Goal: Find specific page/section: Find specific page/section

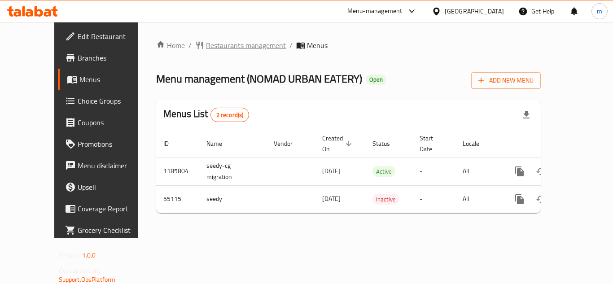
click at [218, 45] on span "Restaurants management" at bounding box center [246, 45] width 80 height 11
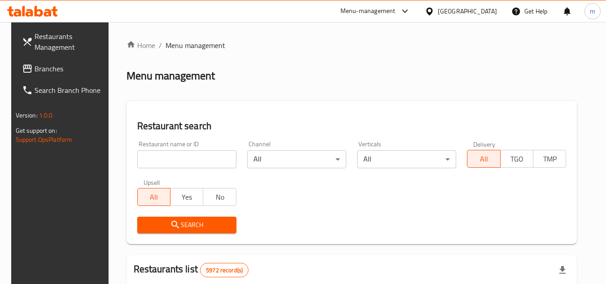
click at [185, 161] on input "search" at bounding box center [186, 159] width 99 height 18
paste input "27153"
type input "27153"
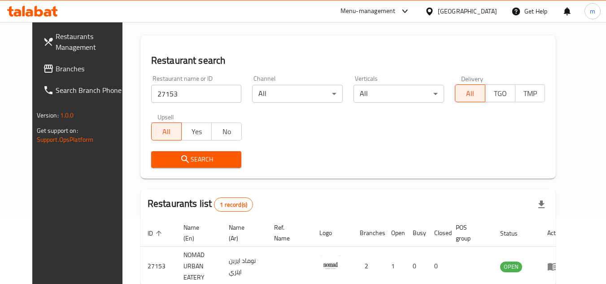
scroll to position [109, 0]
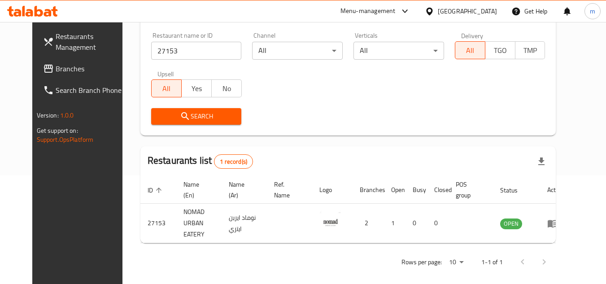
click at [476, 11] on div "[GEOGRAPHIC_DATA]" at bounding box center [467, 11] width 59 height 10
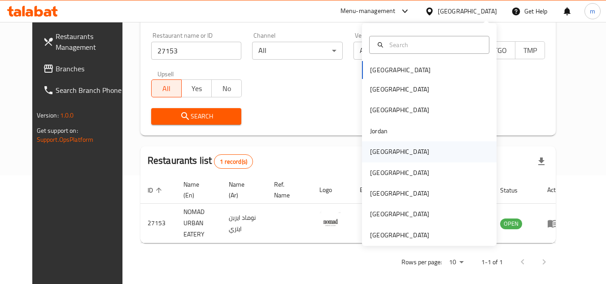
click at [376, 156] on div "[GEOGRAPHIC_DATA]" at bounding box center [399, 152] width 59 height 10
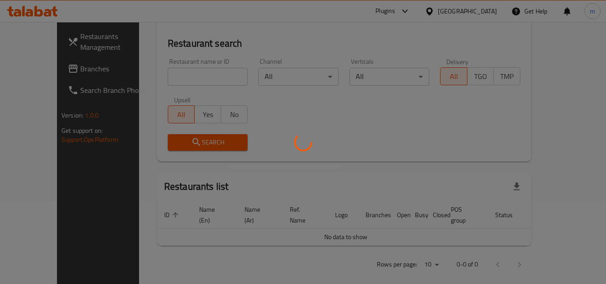
scroll to position [109, 0]
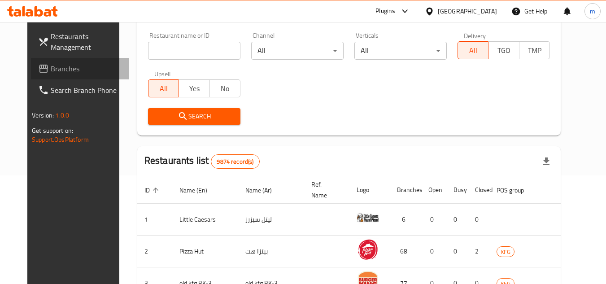
click at [51, 71] on span "Branches" at bounding box center [86, 68] width 71 height 11
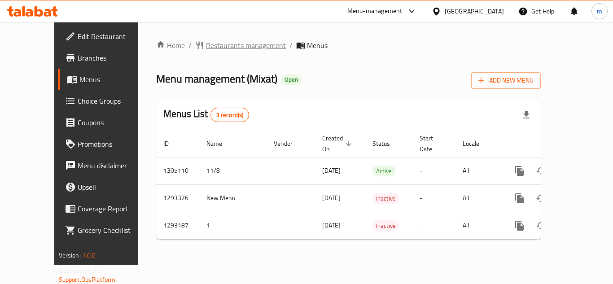
click at [224, 47] on span "Restaurants management" at bounding box center [246, 45] width 80 height 11
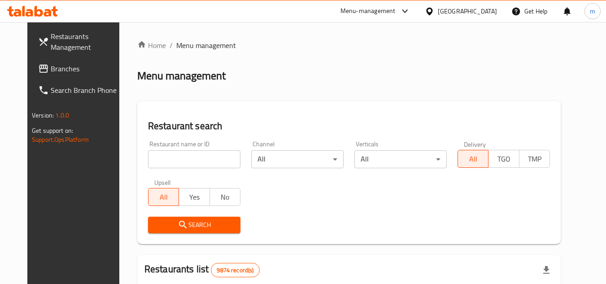
click at [167, 162] on input "search" at bounding box center [194, 159] width 92 height 18
paste input "766859"
type input "766859"
click at [185, 224] on span "Search" at bounding box center [194, 224] width 78 height 11
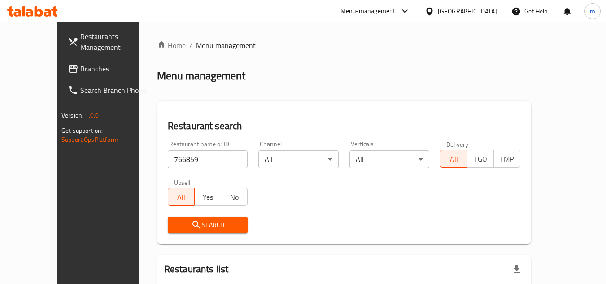
click at [80, 71] on span "Branches" at bounding box center [115, 68] width 71 height 11
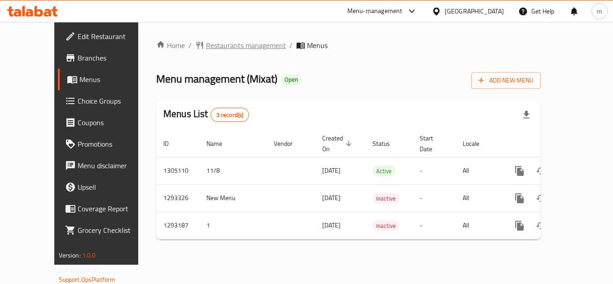
click at [206, 50] on span "Restaurants management" at bounding box center [246, 45] width 80 height 11
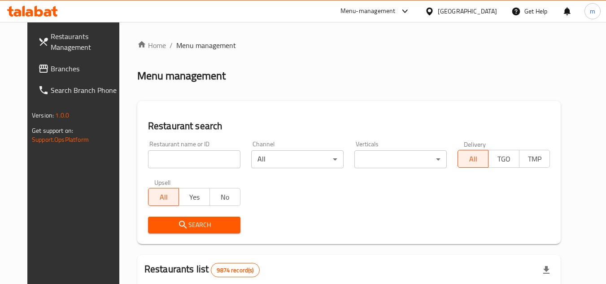
click at [174, 164] on input "search" at bounding box center [194, 159] width 92 height 18
paste input "766859"
type input "766859"
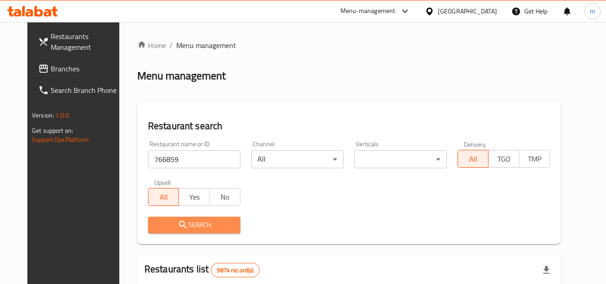
click at [165, 231] on button "Search" at bounding box center [194, 225] width 92 height 17
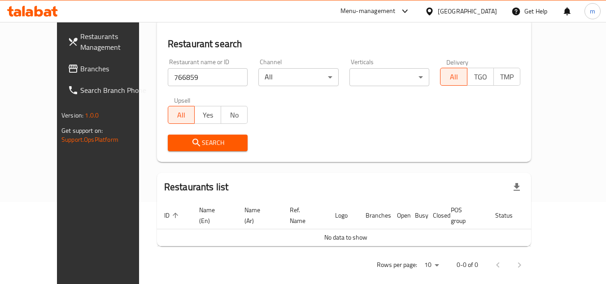
scroll to position [83, 0]
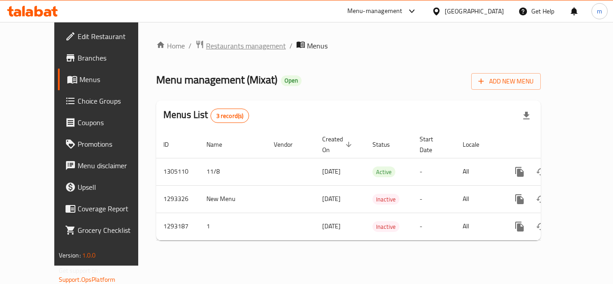
click at [209, 50] on span "Restaurants management" at bounding box center [246, 45] width 80 height 11
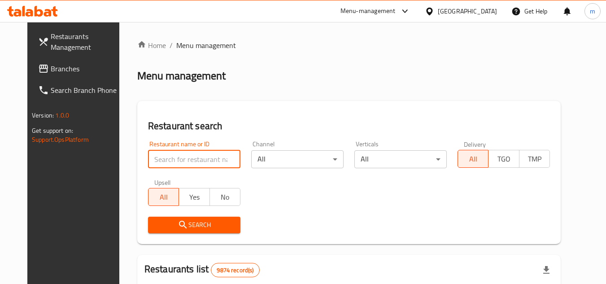
click at [182, 160] on input "search" at bounding box center [194, 159] width 92 height 18
paste input "699405"
type input "699405"
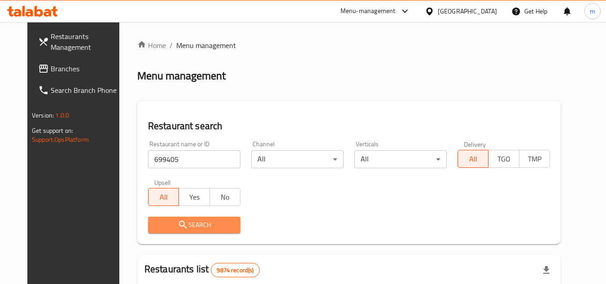
click at [190, 218] on button "Search" at bounding box center [194, 225] width 92 height 17
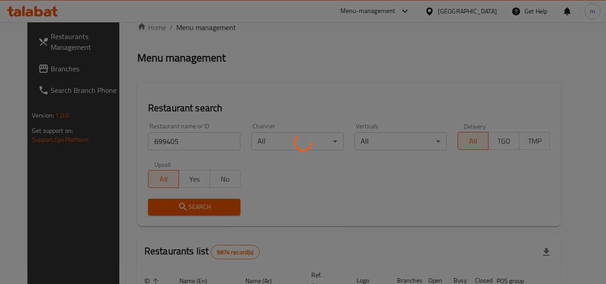
scroll to position [109, 0]
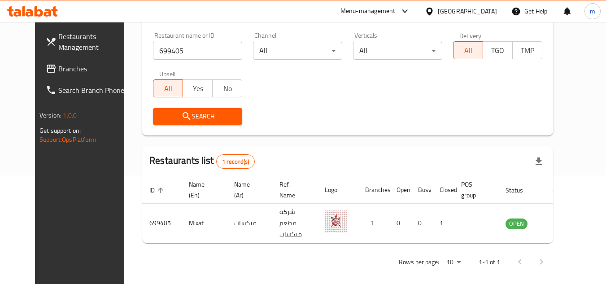
click at [484, 13] on div "[GEOGRAPHIC_DATA]" at bounding box center [467, 11] width 59 height 10
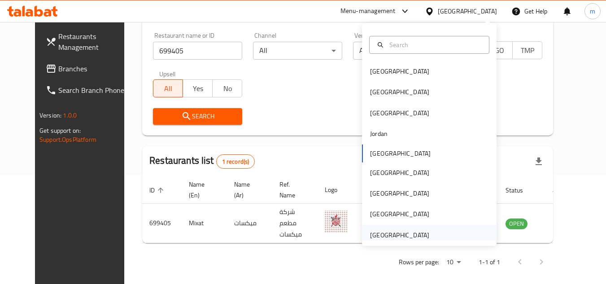
click at [387, 228] on div "[GEOGRAPHIC_DATA]" at bounding box center [400, 235] width 74 height 21
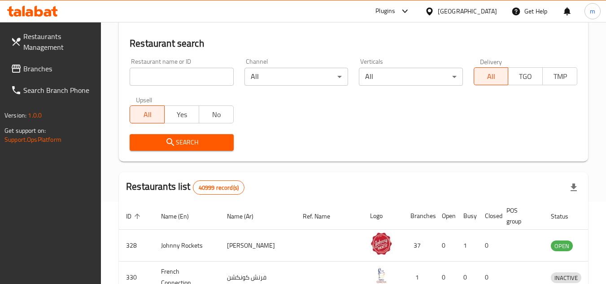
scroll to position [109, 0]
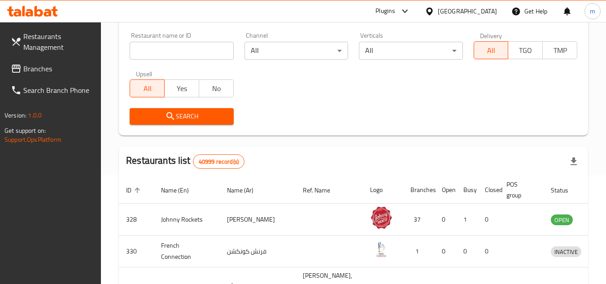
click at [41, 66] on span "Branches" at bounding box center [58, 68] width 71 height 11
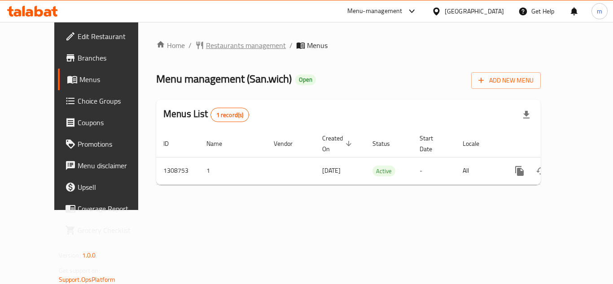
click at [218, 49] on span "Restaurants management" at bounding box center [246, 45] width 80 height 11
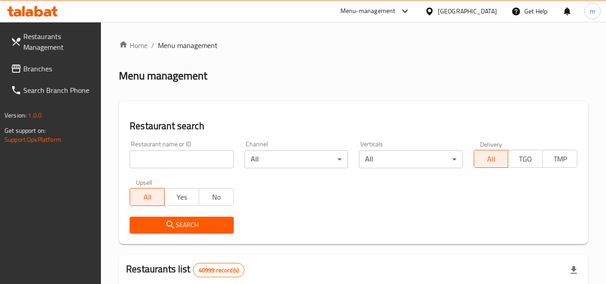
click at [185, 164] on input "search" at bounding box center [182, 159] width 104 height 18
paste input "705010"
type input "705010"
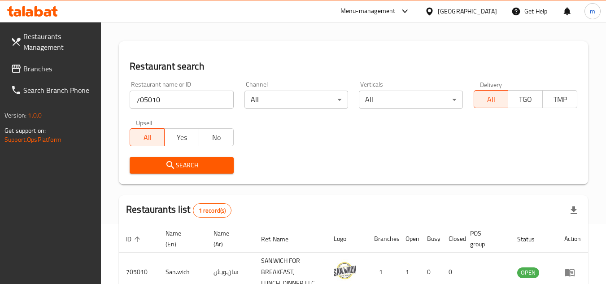
scroll to position [116, 0]
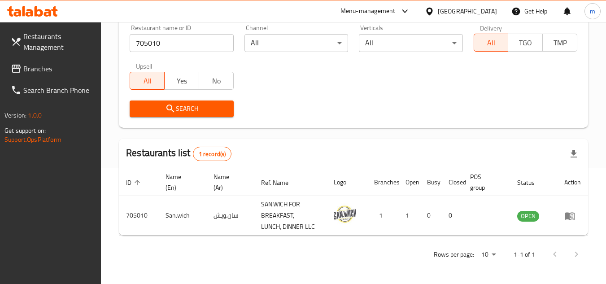
click at [38, 19] on div at bounding box center [32, 11] width 65 height 18
click at [39, 15] on icon at bounding box center [39, 11] width 9 height 11
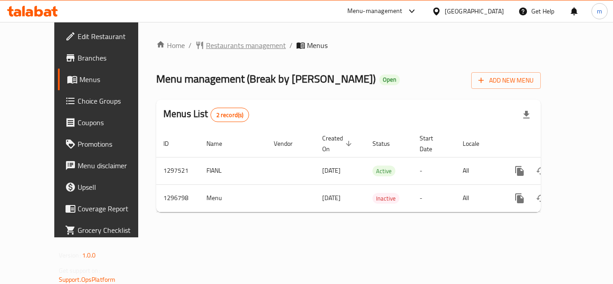
click at [236, 43] on span "Restaurants management" at bounding box center [246, 45] width 80 height 11
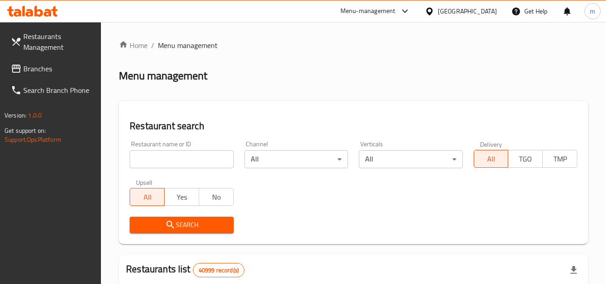
click at [190, 160] on input "search" at bounding box center [182, 159] width 104 height 18
paste input "700204"
type input "700204"
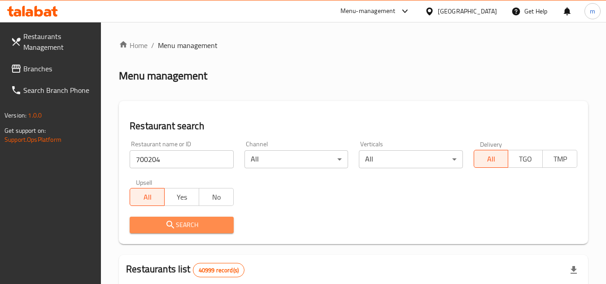
click at [189, 224] on span "Search" at bounding box center [181, 224] width 89 height 11
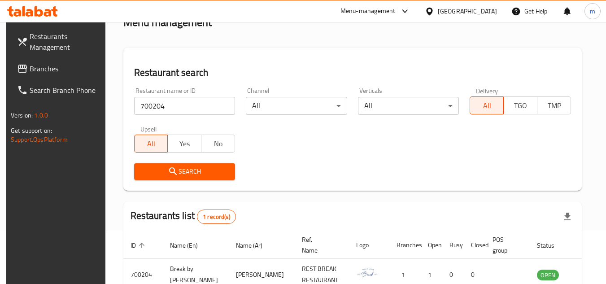
scroll to position [109, 0]
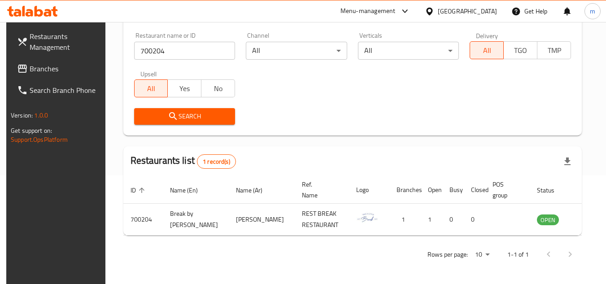
click at [430, 6] on div at bounding box center [431, 11] width 13 height 10
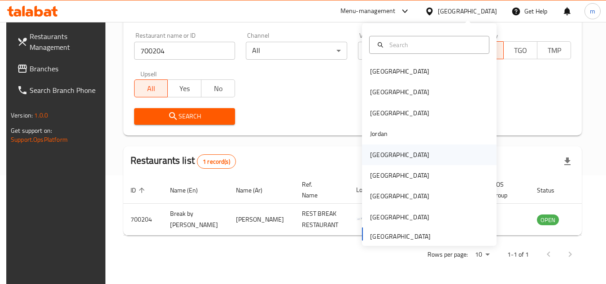
click at [378, 153] on div "[GEOGRAPHIC_DATA]" at bounding box center [399, 155] width 59 height 10
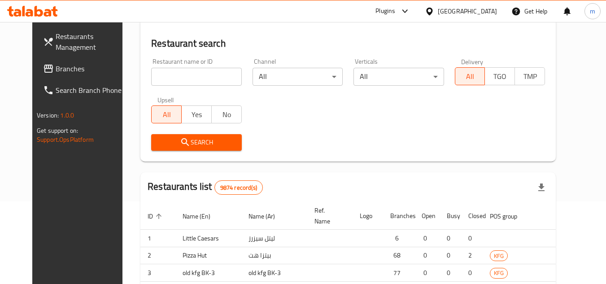
scroll to position [109, 0]
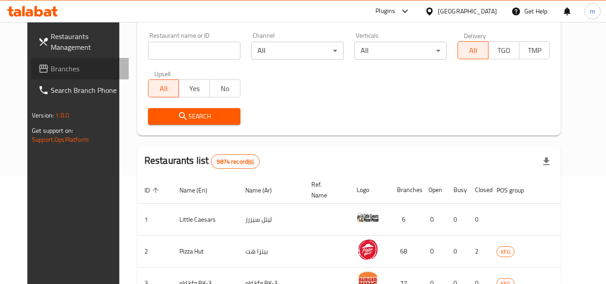
click at [51, 69] on span "Branches" at bounding box center [86, 68] width 71 height 11
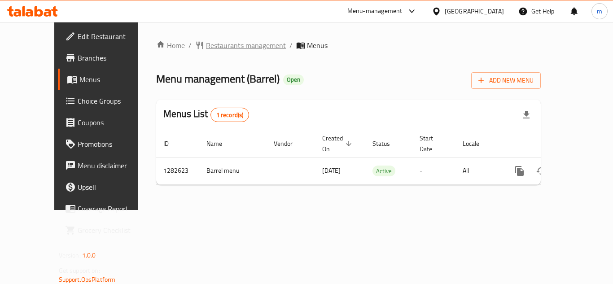
click at [230, 51] on span "Restaurants management" at bounding box center [246, 45] width 80 height 11
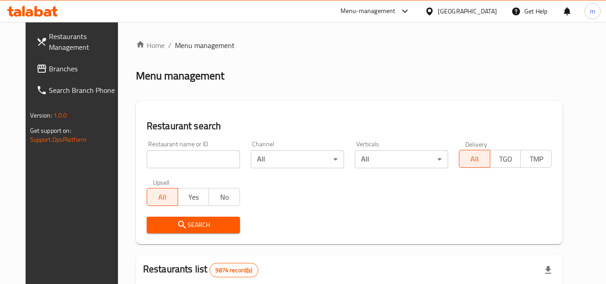
click at [196, 160] on input "search" at bounding box center [193, 159] width 93 height 18
paste input "694917/"
type input "694917"
click at [203, 220] on span "Search" at bounding box center [193, 224] width 79 height 11
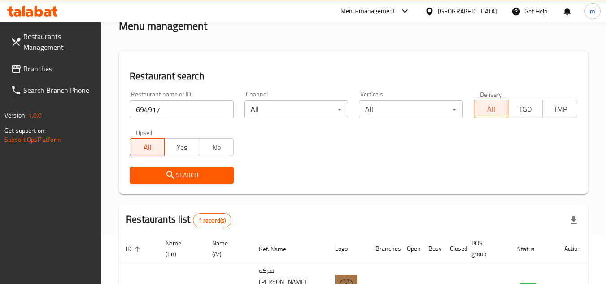
scroll to position [116, 0]
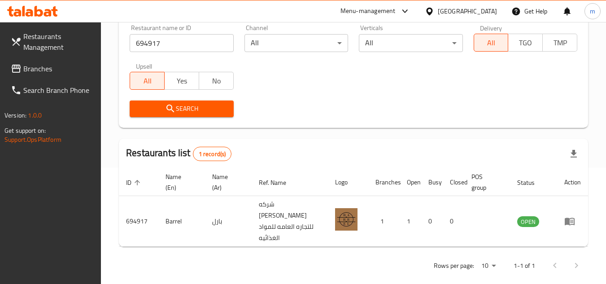
click at [438, 11] on div at bounding box center [431, 11] width 13 height 10
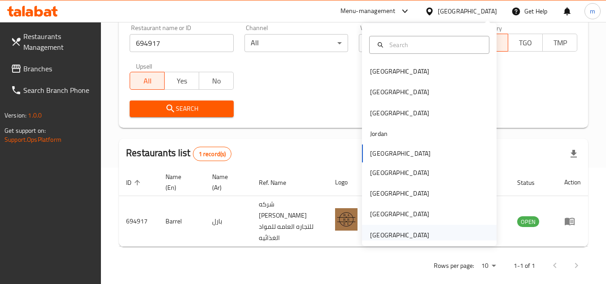
click at [384, 233] on div "[GEOGRAPHIC_DATA]" at bounding box center [399, 235] width 59 height 10
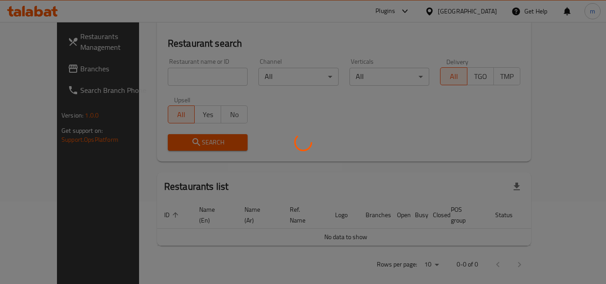
scroll to position [116, 0]
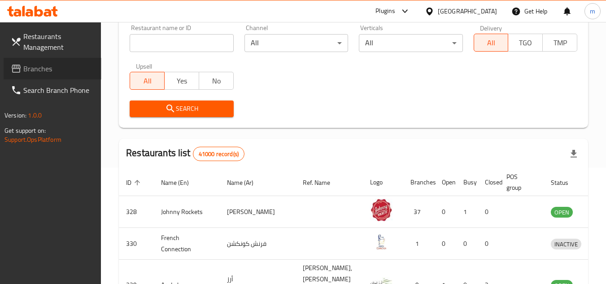
click at [55, 74] on link "Branches" at bounding box center [53, 69] width 98 height 22
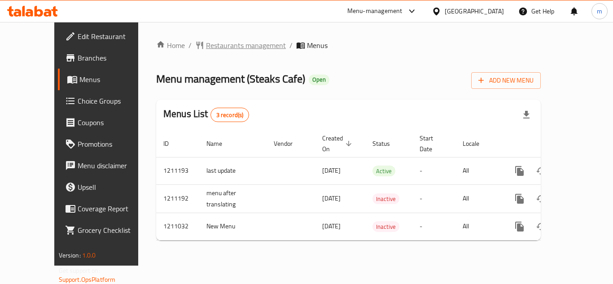
click at [211, 48] on span "Restaurants management" at bounding box center [246, 45] width 80 height 11
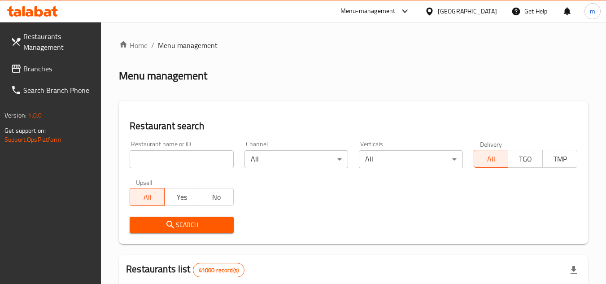
click at [157, 156] on input "search" at bounding box center [182, 159] width 104 height 18
paste input "/671240/"
click at [138, 160] on input "/671240" at bounding box center [182, 159] width 104 height 18
type input "671240"
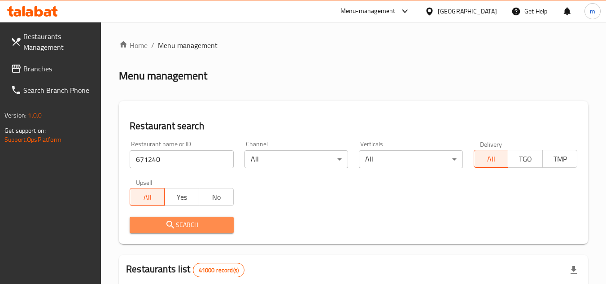
click at [167, 223] on icon "submit" at bounding box center [170, 225] width 8 height 8
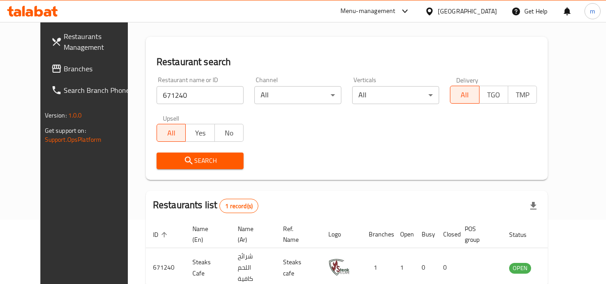
scroll to position [109, 0]
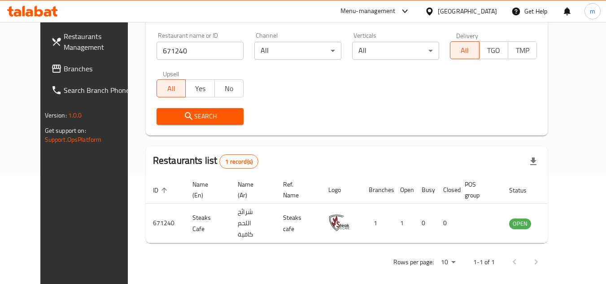
click at [449, 12] on div "[GEOGRAPHIC_DATA]" at bounding box center [467, 11] width 59 height 10
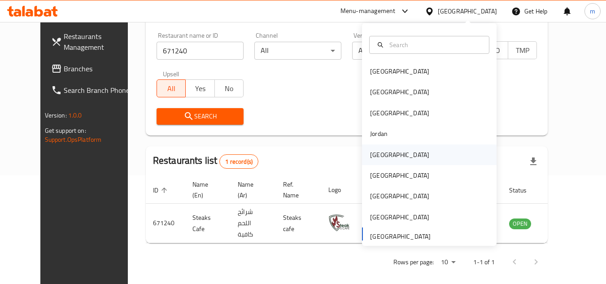
click at [376, 157] on div "Kuwait" at bounding box center [399, 155] width 59 height 10
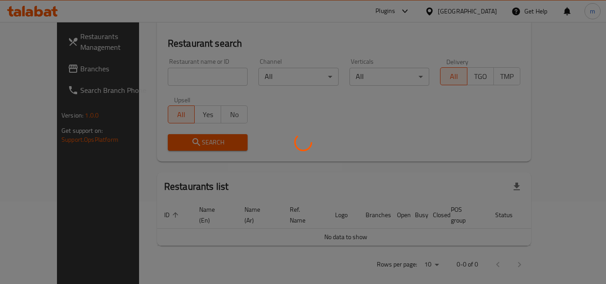
scroll to position [109, 0]
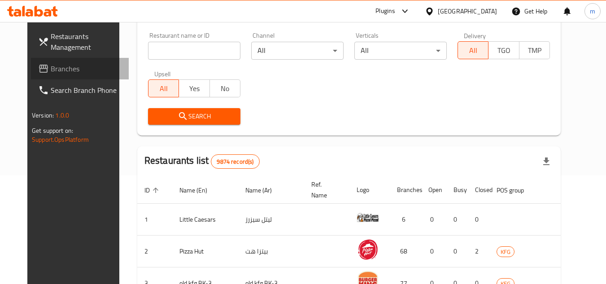
click at [51, 74] on span "Branches" at bounding box center [86, 68] width 71 height 11
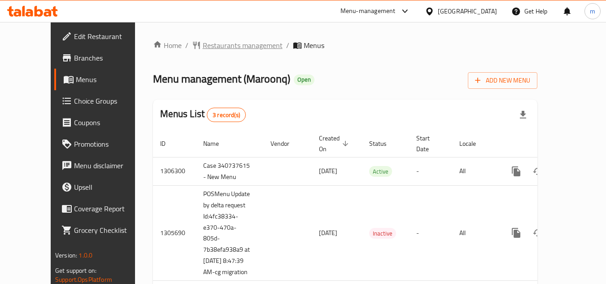
click at [218, 43] on span "Restaurants management" at bounding box center [243, 45] width 80 height 11
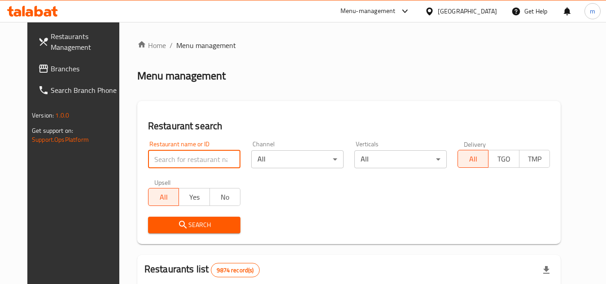
click at [193, 161] on input "search" at bounding box center [194, 159] width 92 height 18
paste input "701289"
type input "701289"
click at [191, 224] on span "Search" at bounding box center [194, 224] width 78 height 11
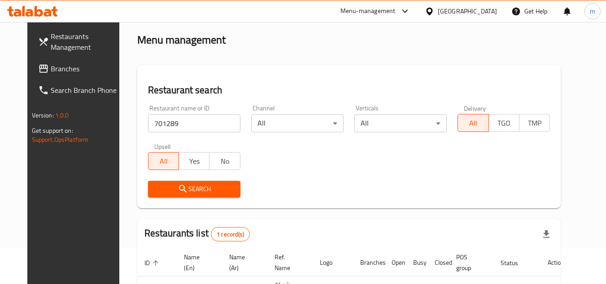
scroll to position [109, 0]
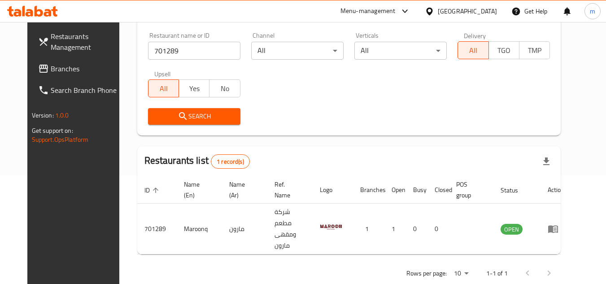
click at [482, 9] on div "Kuwait" at bounding box center [467, 11] width 59 height 10
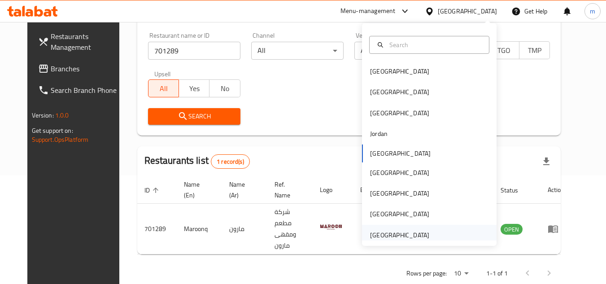
click at [376, 235] on div "[GEOGRAPHIC_DATA]" at bounding box center [399, 235] width 59 height 10
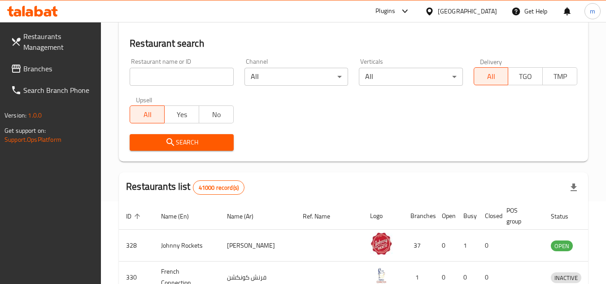
scroll to position [109, 0]
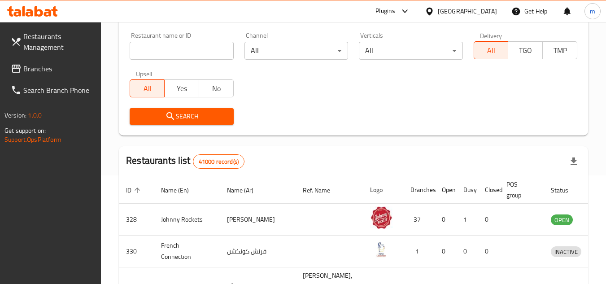
click at [52, 71] on span "Branches" at bounding box center [58, 68] width 71 height 11
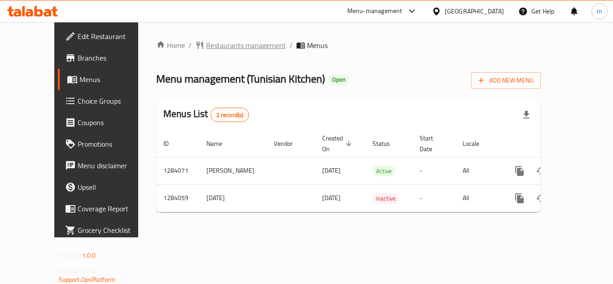
click at [240, 48] on span "Restaurants management" at bounding box center [246, 45] width 80 height 11
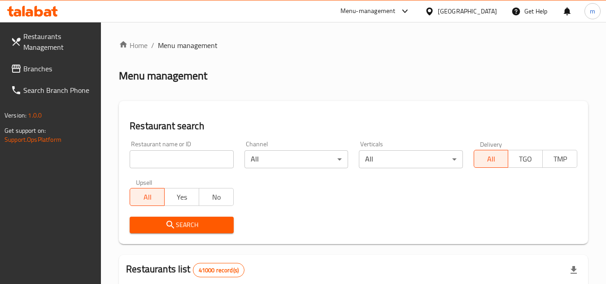
click at [191, 158] on input "search" at bounding box center [182, 159] width 104 height 18
paste input "695558"
type input "695558"
click at [200, 225] on span "Search" at bounding box center [181, 224] width 89 height 11
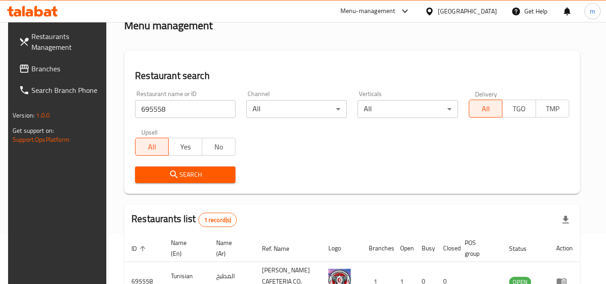
scroll to position [116, 0]
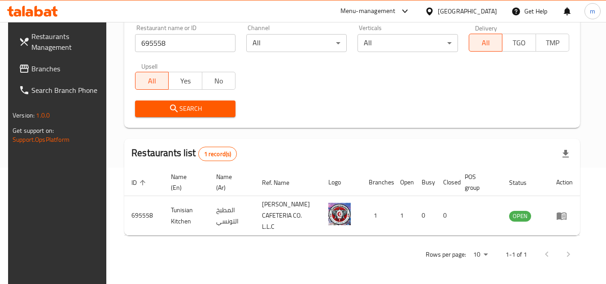
click at [483, 9] on div "[GEOGRAPHIC_DATA]" at bounding box center [467, 11] width 59 height 10
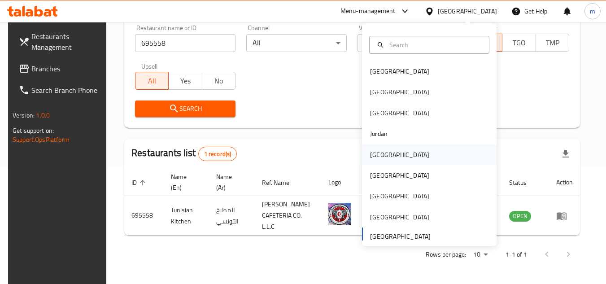
click at [376, 157] on div "Kuwait" at bounding box center [399, 155] width 59 height 10
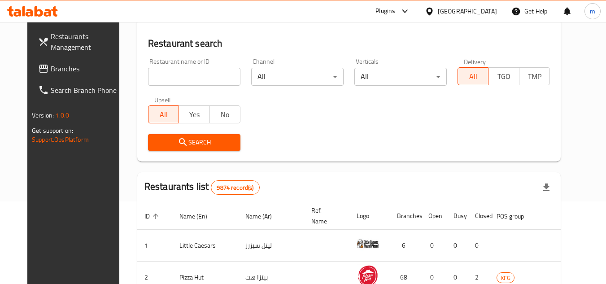
scroll to position [116, 0]
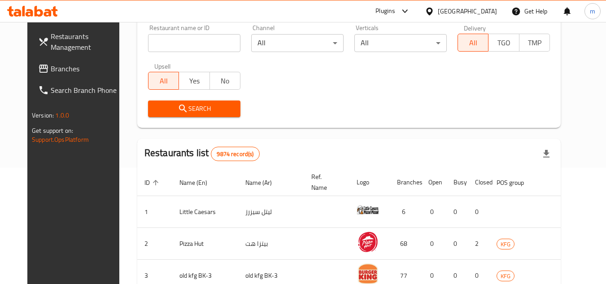
click at [51, 71] on span "Branches" at bounding box center [86, 68] width 71 height 11
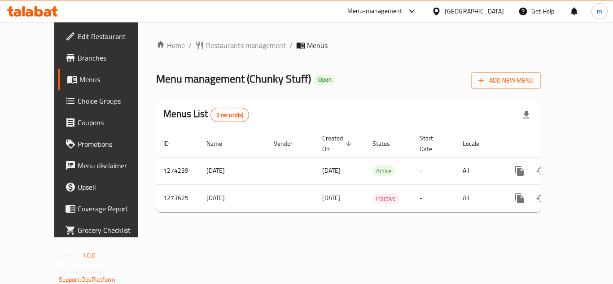
click at [230, 33] on div "Home / Restaurants management / Menus Menu management ( Chunky Stuff ) Open Add…" at bounding box center [348, 129] width 420 height 215
click at [230, 44] on span "Restaurants management" at bounding box center [246, 45] width 80 height 11
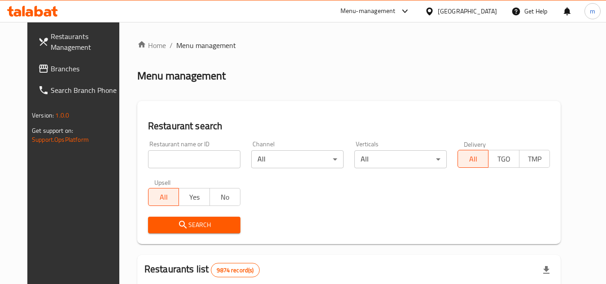
click at [176, 160] on input "search" at bounding box center [194, 159] width 92 height 18
paste input "690888"
type input "690888"
click at [179, 227] on icon "submit" at bounding box center [183, 225] width 8 height 8
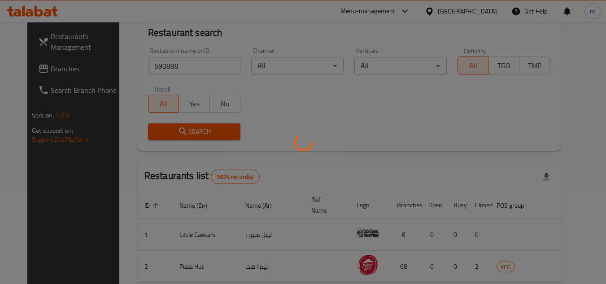
scroll to position [116, 0]
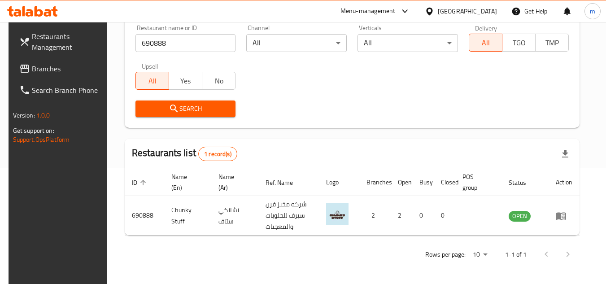
click at [434, 7] on icon at bounding box center [429, 11] width 9 height 9
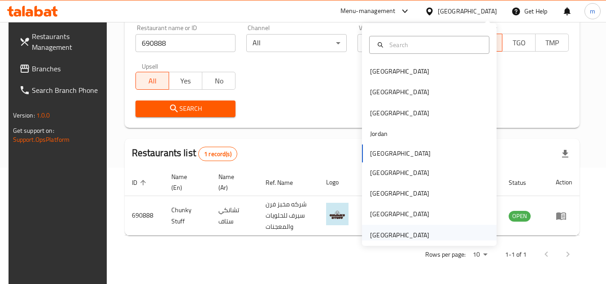
click at [417, 236] on div "[GEOGRAPHIC_DATA]" at bounding box center [399, 235] width 59 height 10
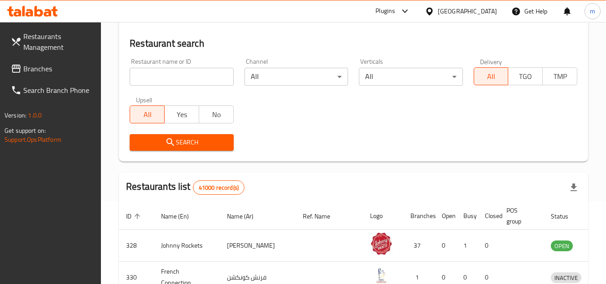
scroll to position [116, 0]
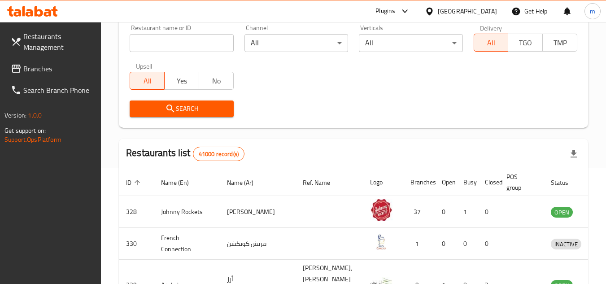
click at [59, 72] on span "Branches" at bounding box center [58, 68] width 71 height 11
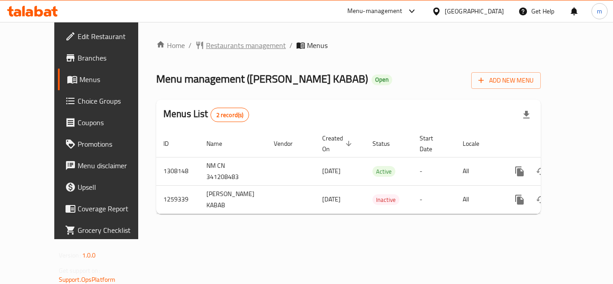
click at [220, 45] on span "Restaurants management" at bounding box center [246, 45] width 80 height 11
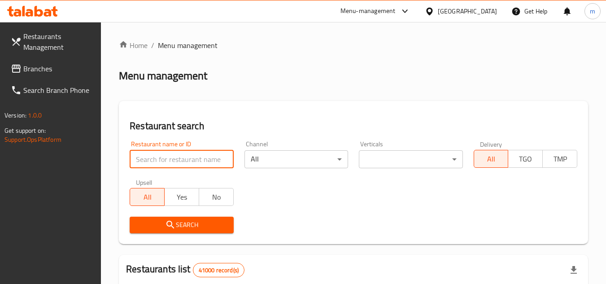
click at [178, 159] on input "search" at bounding box center [182, 159] width 104 height 18
paste input "684492"
type input "684492"
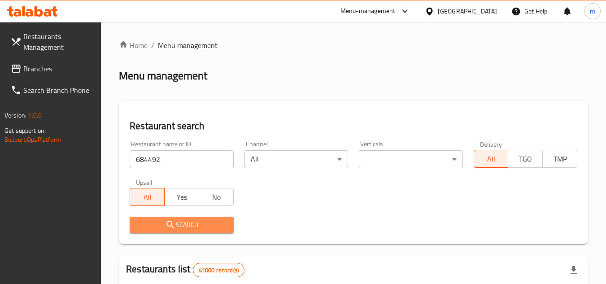
click at [153, 223] on span "Search" at bounding box center [181, 224] width 89 height 11
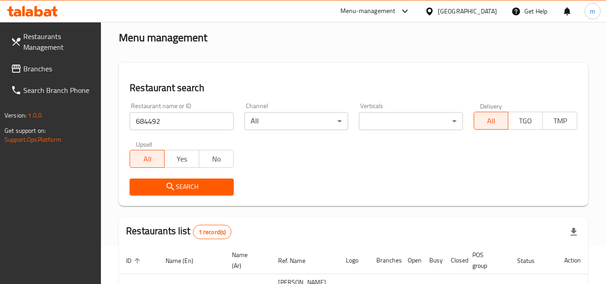
scroll to position [90, 0]
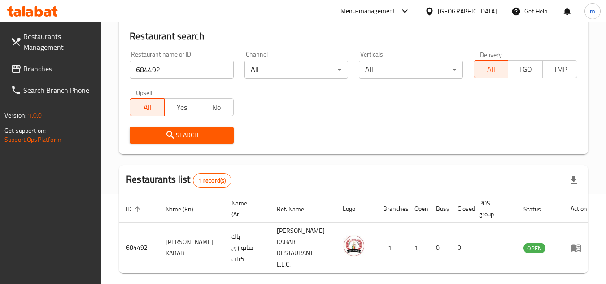
click at [442, 10] on div "[GEOGRAPHIC_DATA]" at bounding box center [467, 11] width 59 height 10
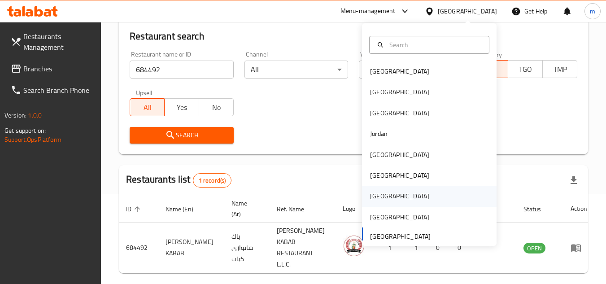
click at [376, 195] on div "[GEOGRAPHIC_DATA]" at bounding box center [399, 196] width 59 height 10
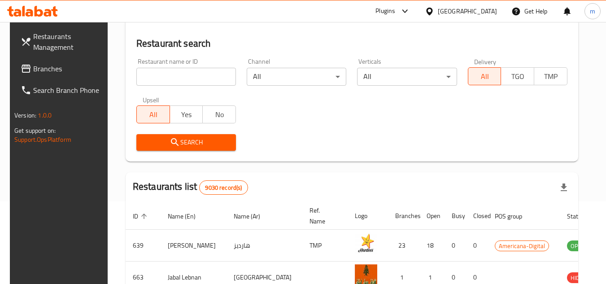
scroll to position [90, 0]
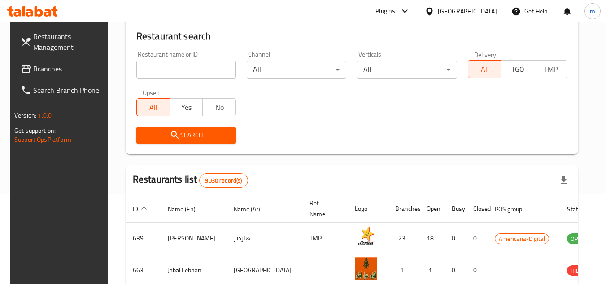
click at [35, 68] on span "Branches" at bounding box center [68, 68] width 71 height 11
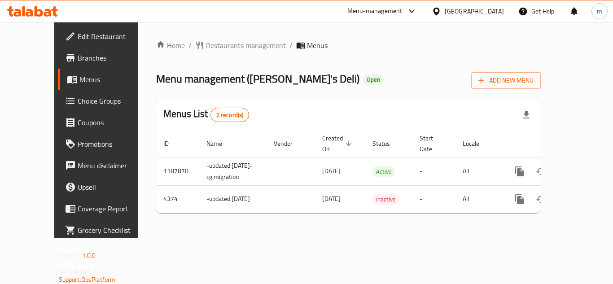
click at [203, 54] on div "Home / Restaurants management / Menus Menu management ( Miky's Deli ) Open Add …" at bounding box center [348, 130] width 384 height 180
click at [206, 48] on span "Restaurants management" at bounding box center [246, 45] width 80 height 11
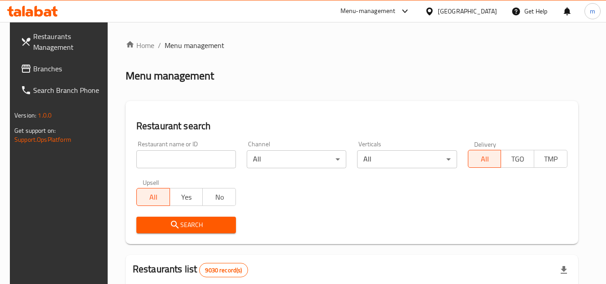
click at [211, 154] on input "search" at bounding box center [186, 159] width 100 height 18
paste input "2780"
type input "2780"
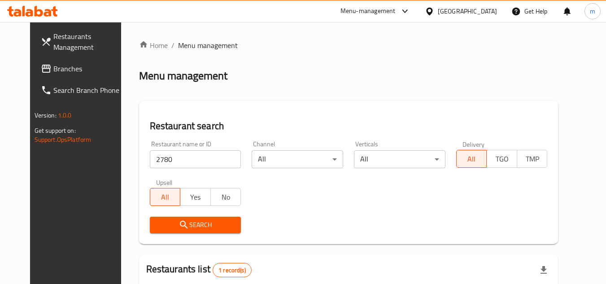
click at [484, 11] on div "[GEOGRAPHIC_DATA]" at bounding box center [467, 11] width 59 height 10
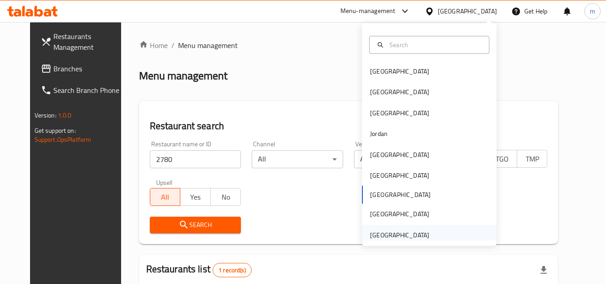
click at [410, 231] on div "[GEOGRAPHIC_DATA]" at bounding box center [399, 235] width 59 height 10
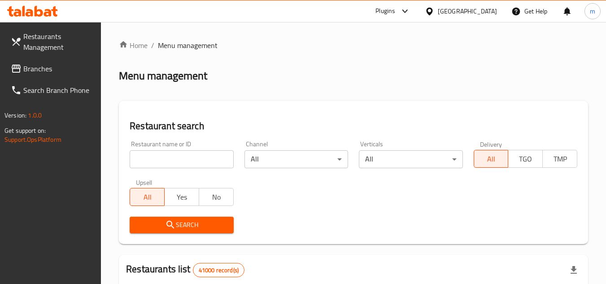
click at [61, 67] on span "Branches" at bounding box center [58, 68] width 71 height 11
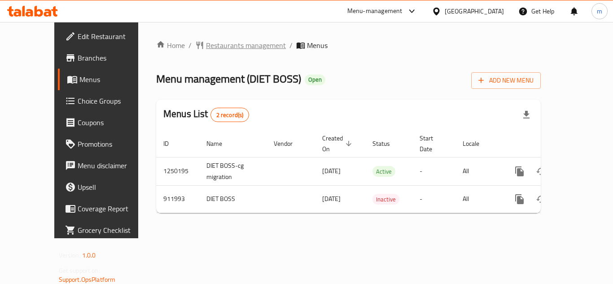
click at [224, 49] on span "Restaurants management" at bounding box center [246, 45] width 80 height 11
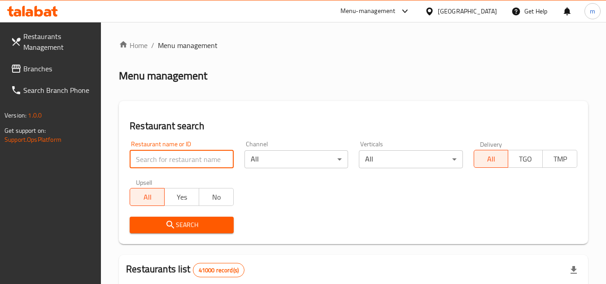
click at [179, 166] on input "search" at bounding box center [182, 159] width 104 height 18
paste input "658566"
type input "658566"
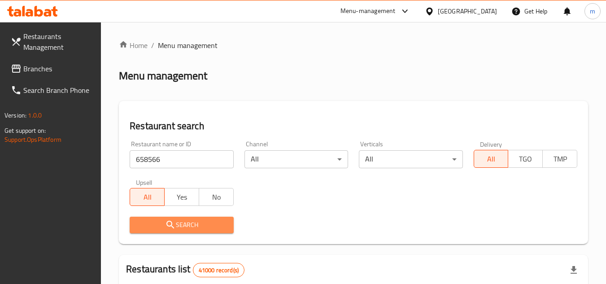
click at [187, 226] on span "Search" at bounding box center [181, 224] width 89 height 11
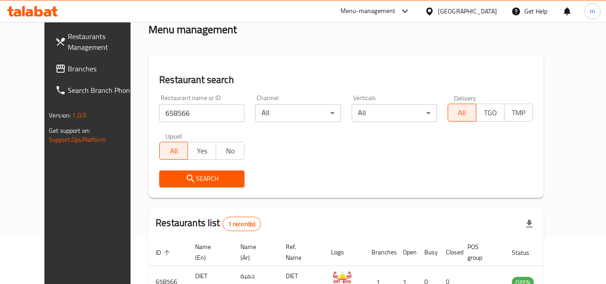
scroll to position [109, 0]
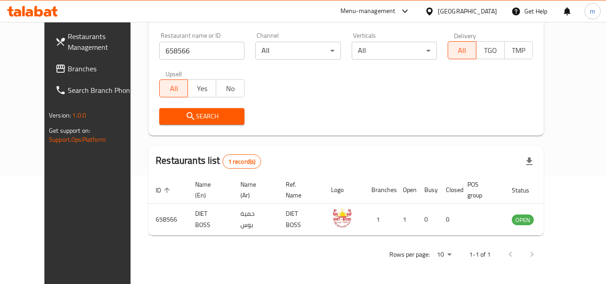
click at [481, 8] on div "[GEOGRAPHIC_DATA]" at bounding box center [467, 11] width 59 height 10
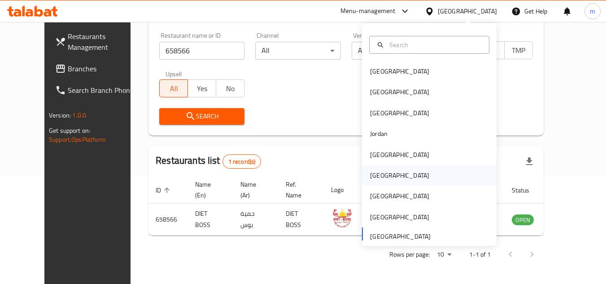
click at [374, 179] on div "Oman" at bounding box center [399, 175] width 59 height 10
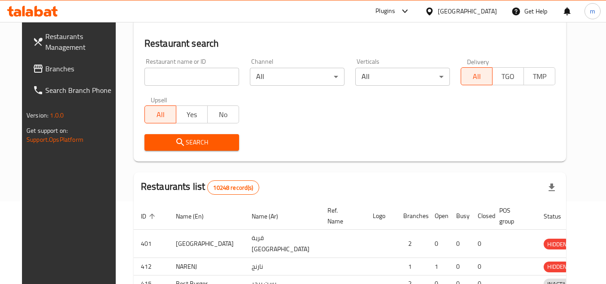
scroll to position [109, 0]
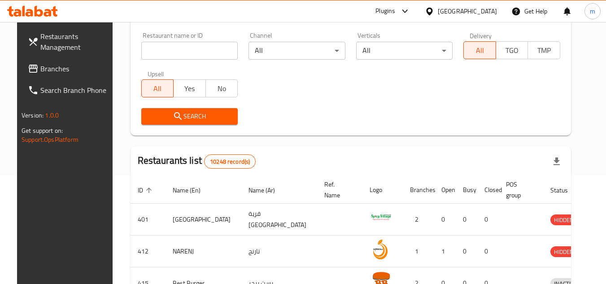
click at [60, 67] on span "Branches" at bounding box center [75, 68] width 71 height 11
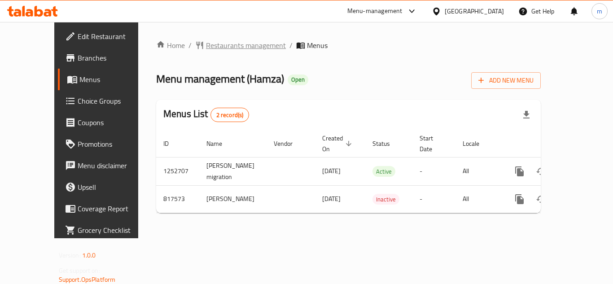
click at [206, 47] on span "Restaurants management" at bounding box center [246, 45] width 80 height 11
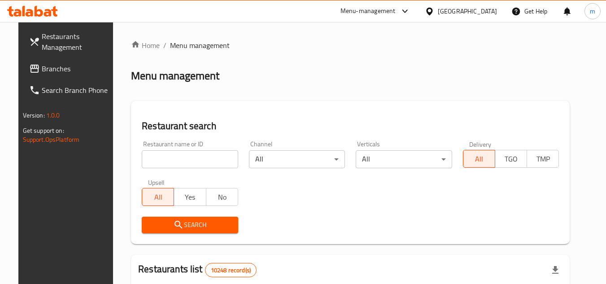
click at [204, 156] on input "search" at bounding box center [190, 159] width 96 height 18
paste input "654909"
type input "654909"
click at [198, 219] on span "Search" at bounding box center [190, 224] width 82 height 11
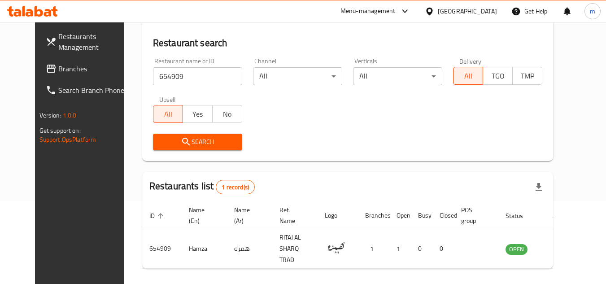
scroll to position [109, 0]
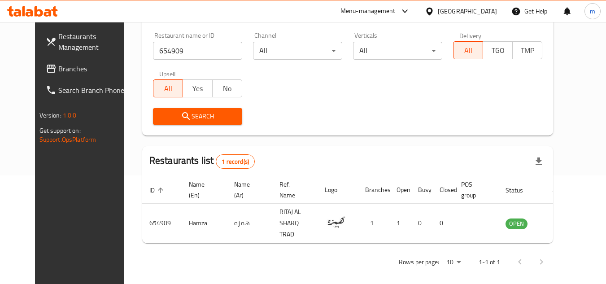
click at [488, 11] on div "[GEOGRAPHIC_DATA]" at bounding box center [467, 11] width 59 height 10
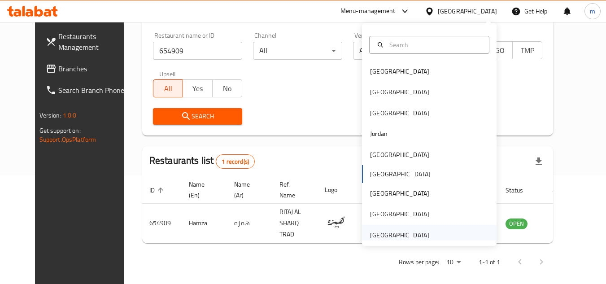
click at [404, 232] on div "[GEOGRAPHIC_DATA]" at bounding box center [399, 235] width 59 height 10
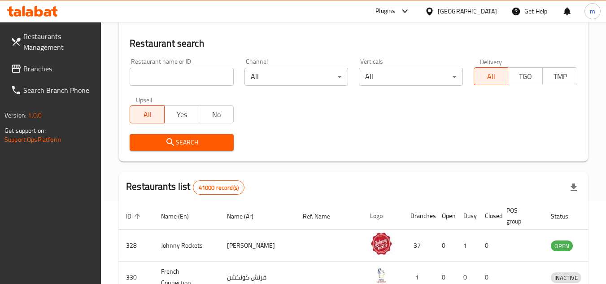
scroll to position [109, 0]
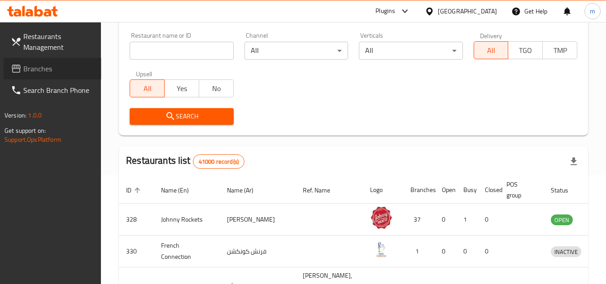
click at [37, 72] on span "Branches" at bounding box center [58, 68] width 71 height 11
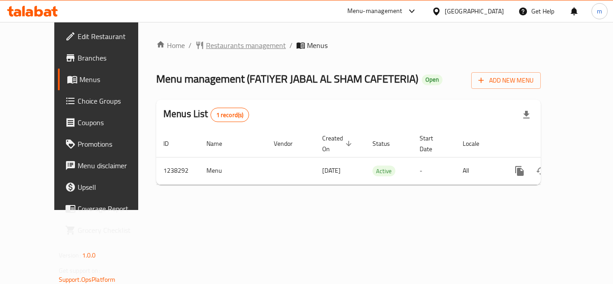
click at [235, 44] on span "Restaurants management" at bounding box center [246, 45] width 80 height 11
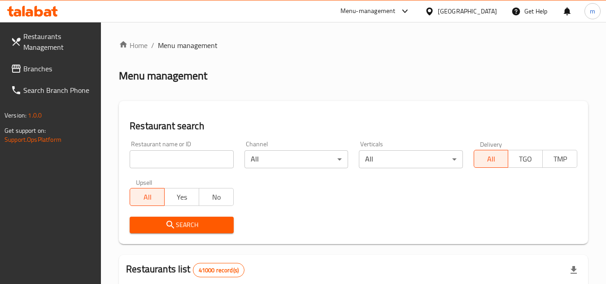
click at [183, 163] on input "search" at bounding box center [182, 159] width 104 height 18
paste input "/679644"
click at [140, 161] on input "/679644" at bounding box center [182, 159] width 104 height 18
type input "679644"
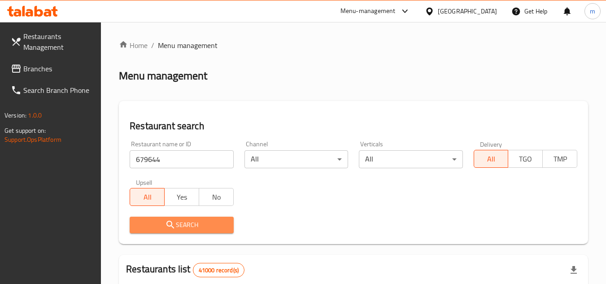
click at [175, 227] on icon "submit" at bounding box center [170, 224] width 11 height 11
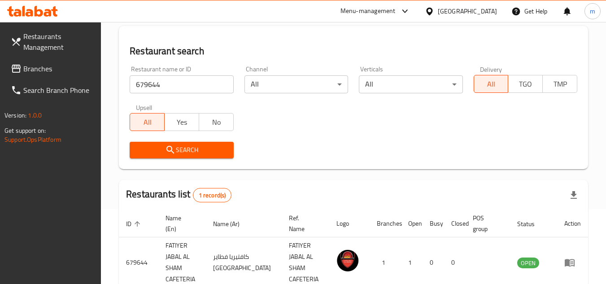
scroll to position [116, 0]
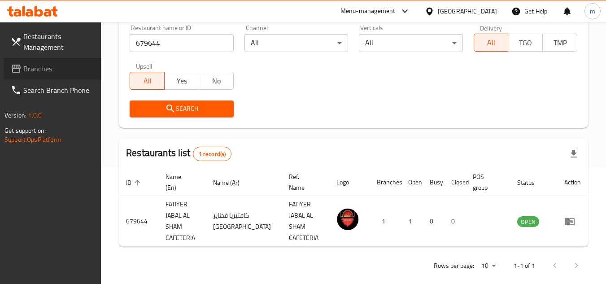
click at [43, 66] on span "Branches" at bounding box center [58, 68] width 71 height 11
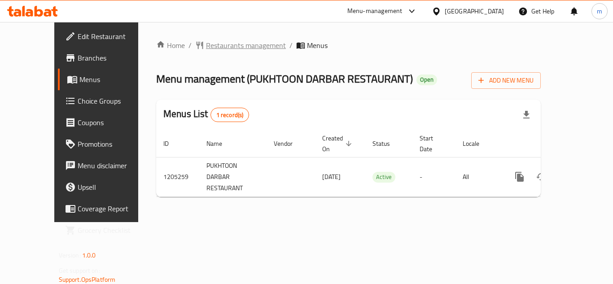
click at [227, 48] on span "Restaurants management" at bounding box center [246, 45] width 80 height 11
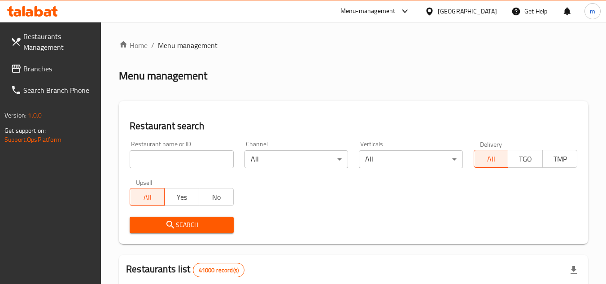
click at [174, 163] on input "search" at bounding box center [182, 159] width 104 height 18
paste input "670081"
type input "670081"
click at [167, 228] on icon "submit" at bounding box center [170, 224] width 11 height 11
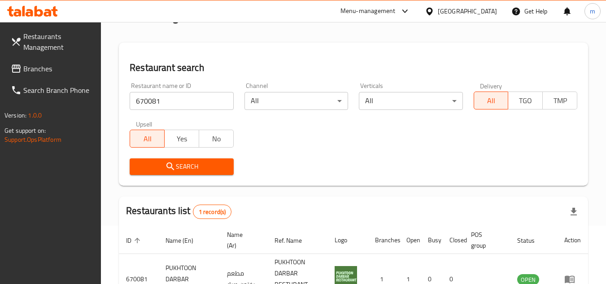
scroll to position [127, 0]
